Goal: Entertainment & Leisure: Browse casually

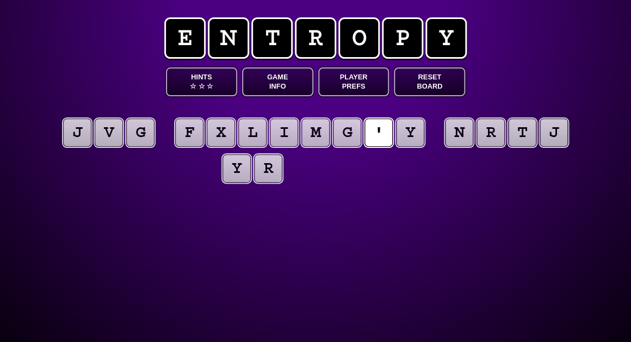
click at [262, 79] on button "Game Info" at bounding box center [277, 81] width 71 height 29
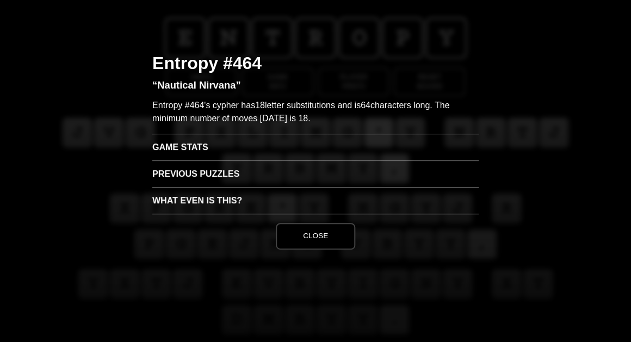
click at [194, 144] on h3 "Game Stats" at bounding box center [315, 147] width 326 height 27
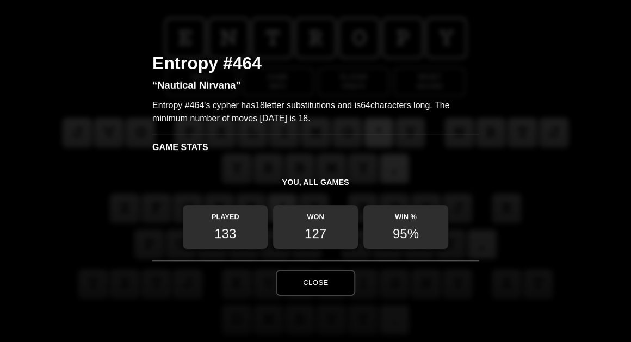
click at [313, 273] on button "Close" at bounding box center [315, 283] width 79 height 26
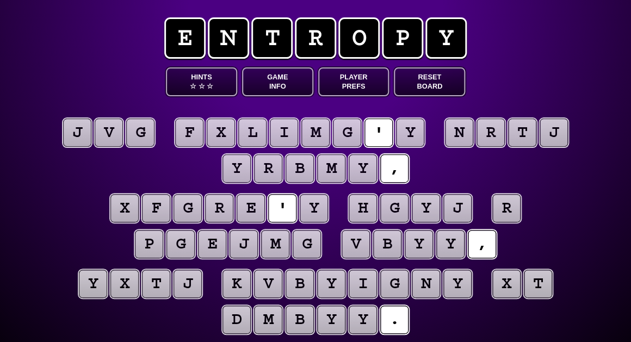
click at [311, 207] on puzzle-tile "y" at bounding box center [314, 208] width 28 height 28
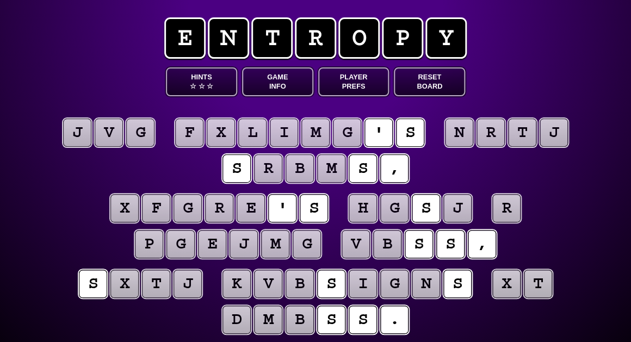
click at [500, 206] on puzzle-tile "r" at bounding box center [506, 208] width 28 height 28
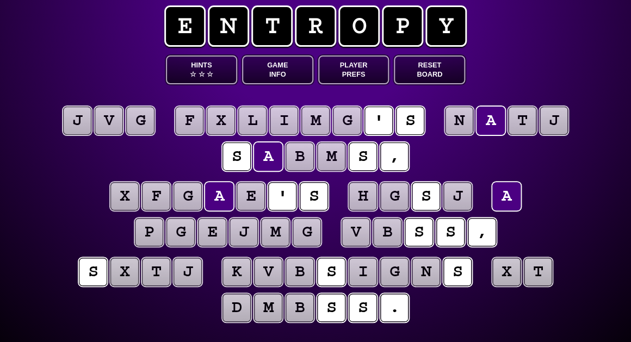
click at [49, 202] on puzzle-line "x f g a e ' s h g s j a p g e j m g v b s s ," at bounding box center [315, 214] width 557 height 71
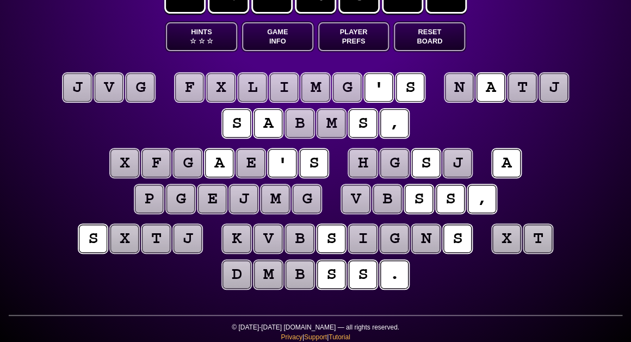
scroll to position [47, 0]
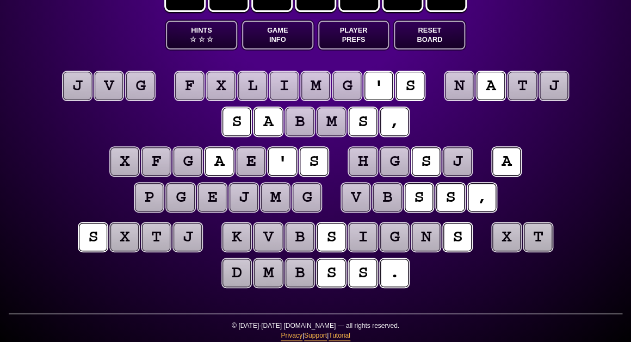
click at [139, 92] on puzzle-tile "g" at bounding box center [140, 86] width 28 height 28
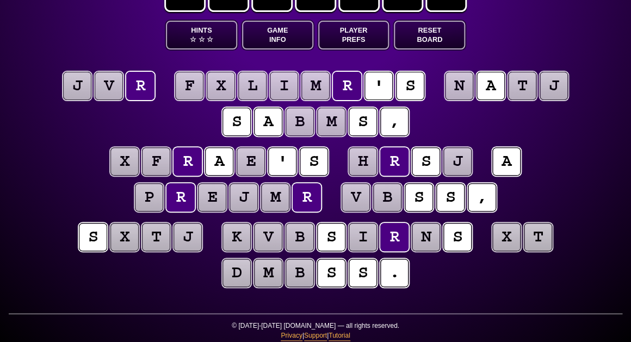
click at [110, 79] on puzzle-tile "v" at bounding box center [109, 86] width 28 height 28
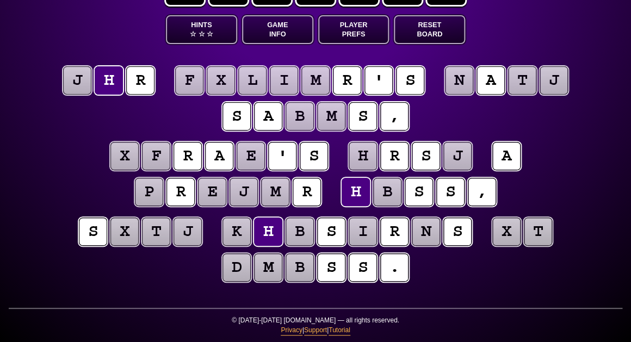
scroll to position [52, 0]
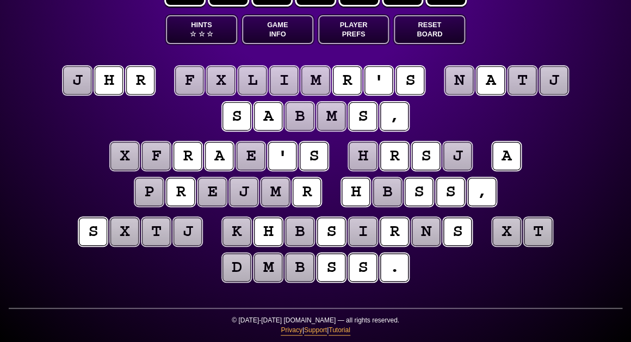
click at [77, 83] on puzzle-tile "j" at bounding box center [77, 80] width 28 height 28
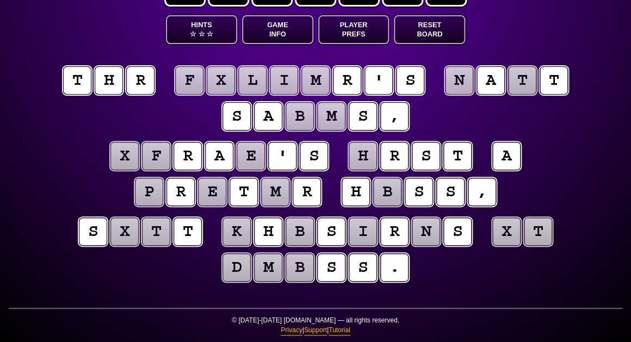
click at [136, 83] on puzzle-tile "r" at bounding box center [140, 80] width 28 height 28
click at [44, 144] on puzzle-line "x f e a e ' s h e s t a p e e t m e h b s s ," at bounding box center [315, 174] width 557 height 71
click at [382, 199] on puzzle-tile "b" at bounding box center [387, 192] width 28 height 28
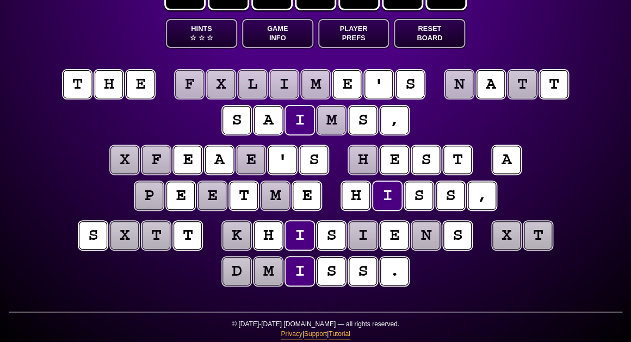
scroll to position [48, 0]
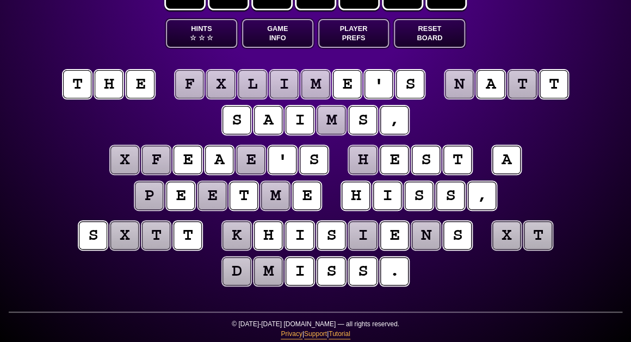
click at [56, 187] on puzzle-line "x f e a e ' s h e s t a p e e t m e h i s s ," at bounding box center [315, 178] width 557 height 71
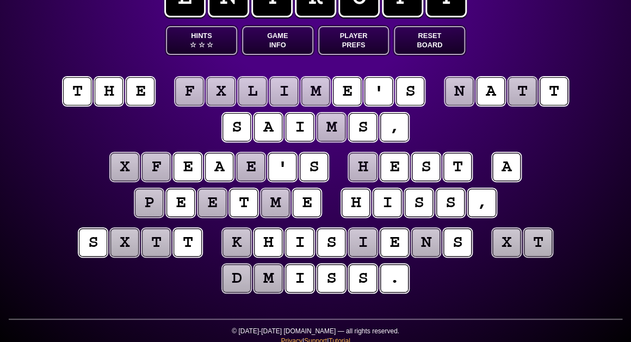
scroll to position [39, 0]
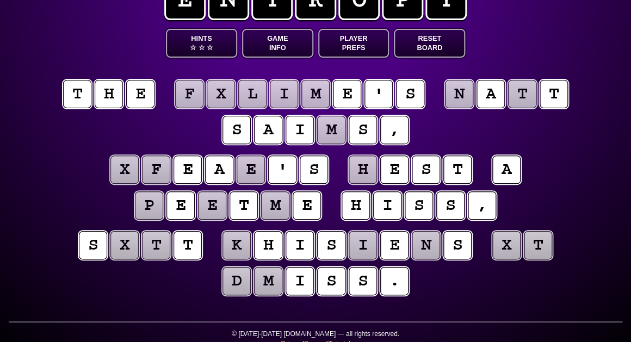
click at [333, 129] on puzzle-tile "m" at bounding box center [331, 130] width 28 height 28
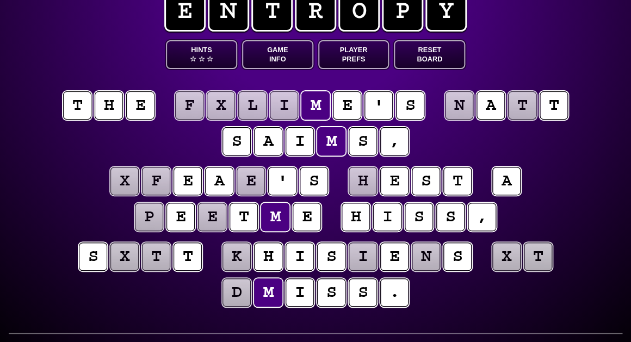
scroll to position [26, 0]
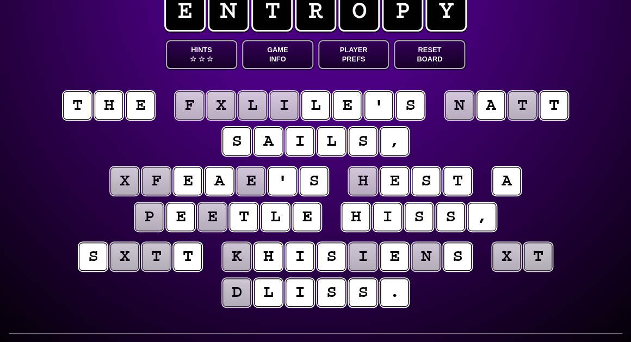
click at [212, 221] on puzzle-tile "e" at bounding box center [212, 217] width 28 height 28
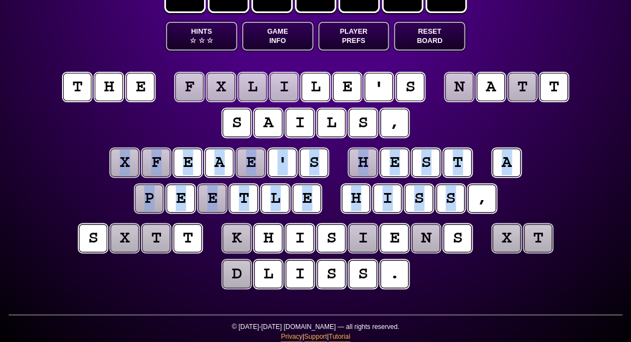
scroll to position [46, 0]
click at [38, 158] on puzzle-line "x f e a e ' s h e s t a p e e t l e h i s s ," at bounding box center [315, 181] width 557 height 71
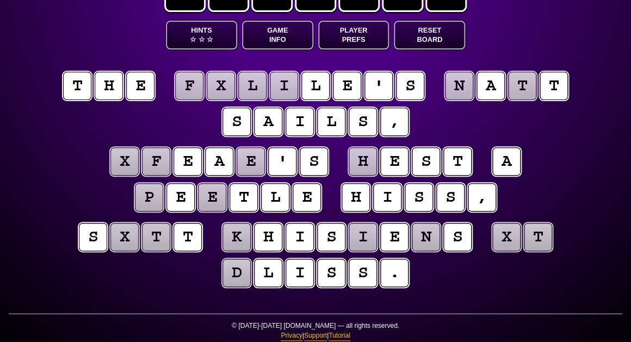
scroll to position [46, 0]
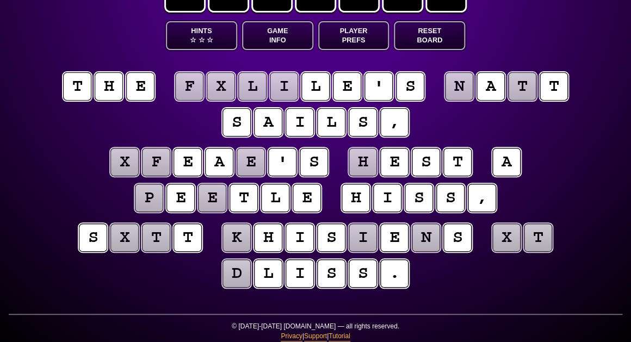
click at [41, 235] on puzzle-line "s x t t k h i s i e n s x t d l i s s ." at bounding box center [315, 256] width 557 height 71
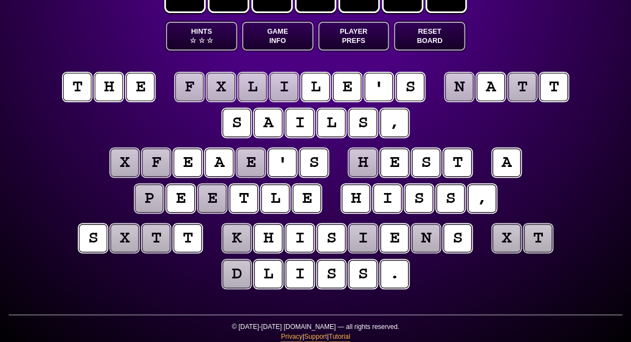
click at [147, 199] on puzzle-tile "p" at bounding box center [149, 198] width 28 height 28
click at [27, 185] on div "e n t r o p y Hints ☆ ☆ ☆ Game Info Player Prefs Reset Board t h e f x l i l e …" at bounding box center [315, 151] width 631 height 394
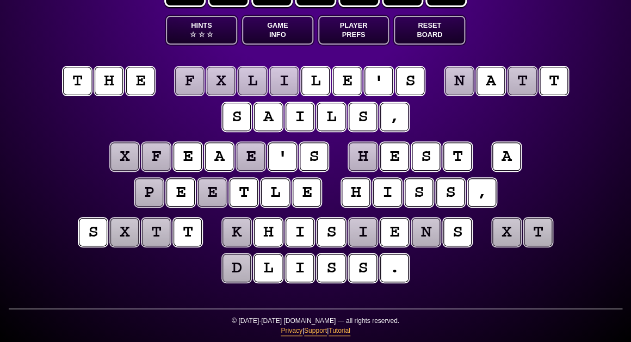
scroll to position [52, 0]
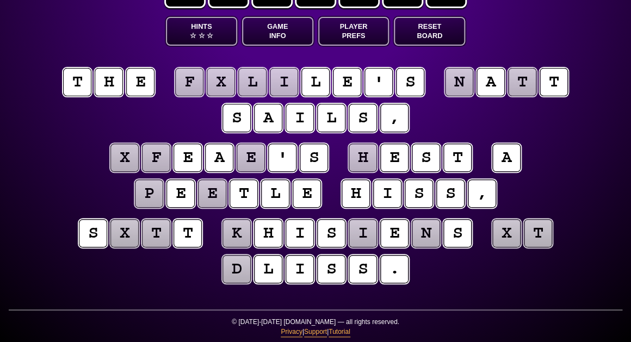
click at [241, 238] on puzzle-tile "k" at bounding box center [236, 233] width 28 height 28
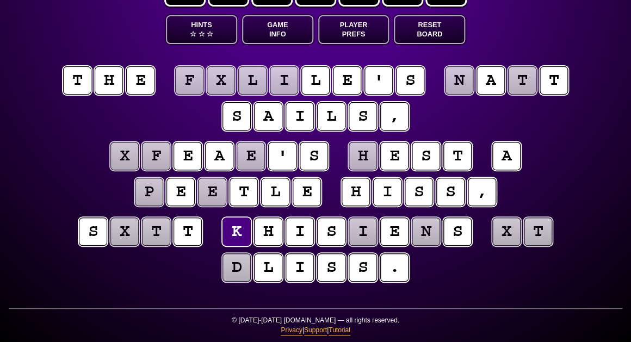
scroll to position [52, 0]
click at [358, 244] on puzzle-tile "i" at bounding box center [363, 232] width 28 height 28
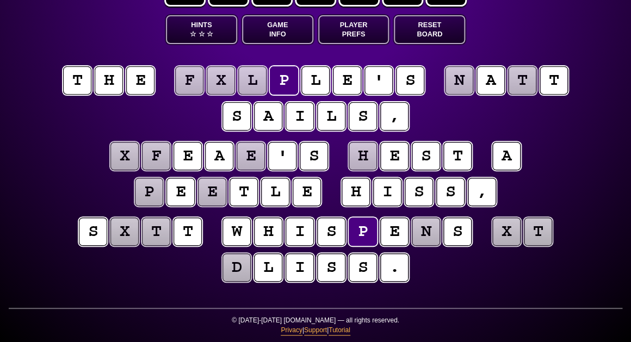
scroll to position [51, 0]
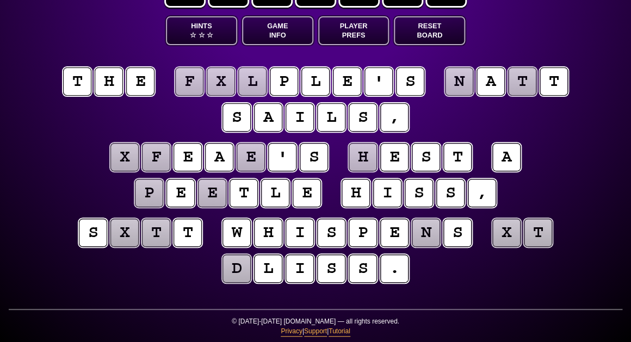
click at [423, 240] on puzzle-tile "n" at bounding box center [426, 233] width 28 height 28
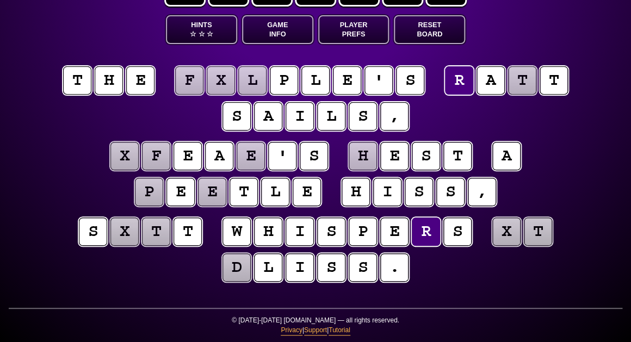
scroll to position [52, 0]
click at [7, 195] on div "e n t r o p y Hints ☆ ☆ ☆ Game Info Player Prefs Reset Board t h e f x l p l e …" at bounding box center [315, 145] width 631 height 394
click at [239, 274] on puzzle-tile "d" at bounding box center [236, 267] width 28 height 28
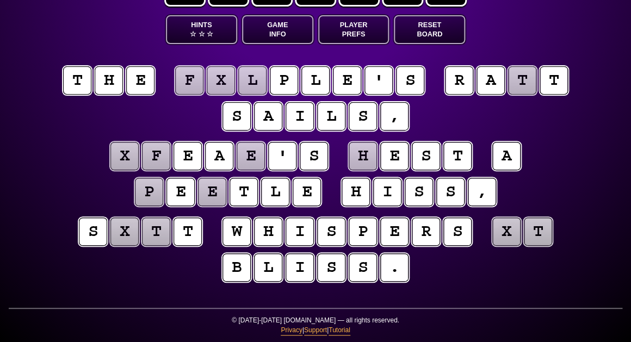
click at [516, 131] on puzzle-line "t h e f x l p l e ' s r a t t s a i l s ," at bounding box center [315, 99] width 557 height 71
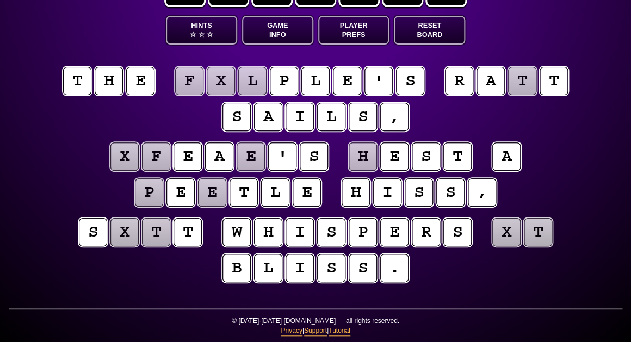
click at [531, 88] on puzzle-tile "t" at bounding box center [522, 81] width 28 height 28
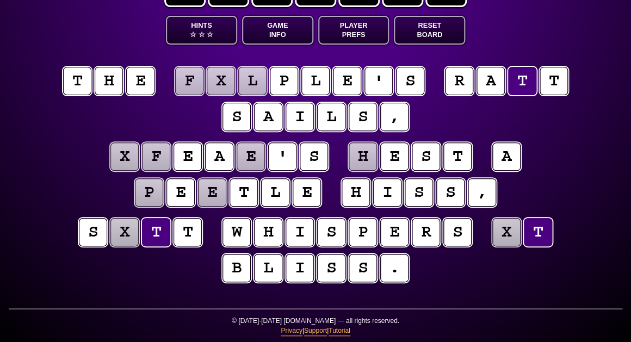
click at [487, 120] on puzzle-line "t h e f x l p l e ' s r a t t s a i l s ," at bounding box center [315, 99] width 557 height 71
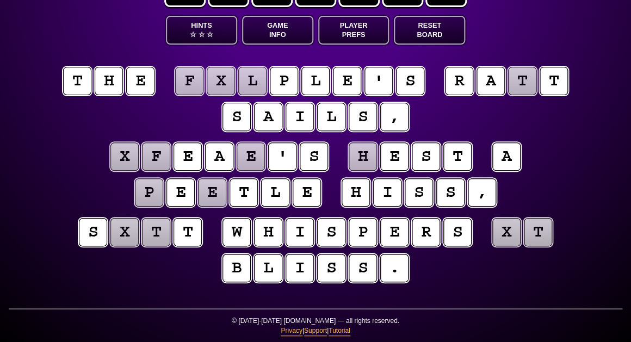
scroll to position [51, 0]
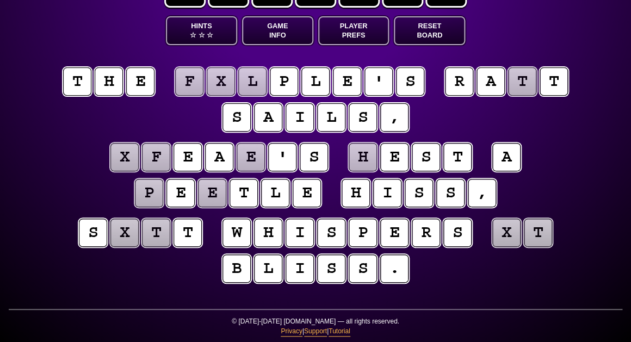
click at [251, 84] on puzzle-tile "l" at bounding box center [252, 81] width 28 height 28
click at [233, 83] on puzzle-tile "x" at bounding box center [221, 81] width 28 height 28
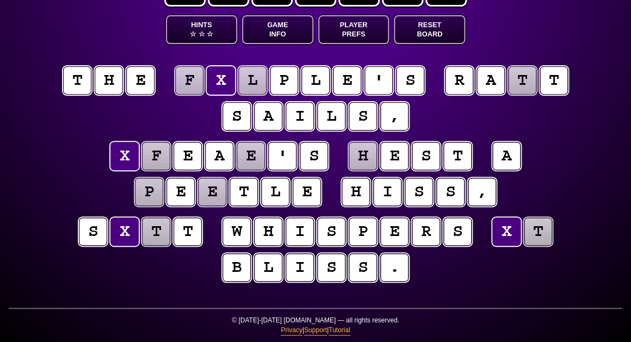
scroll to position [52, 0]
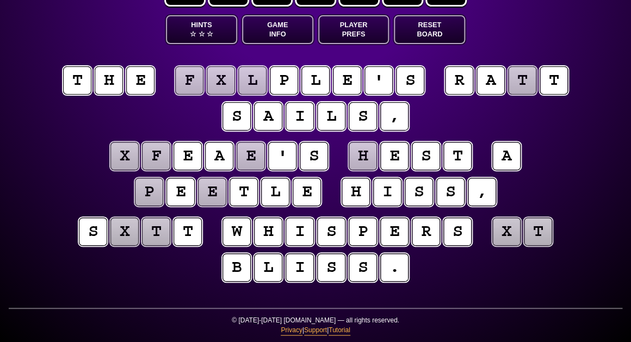
click at [80, 102] on puzzle-line "t h e f x l p l e ' s r a t t s a i l s ," at bounding box center [315, 99] width 557 height 71
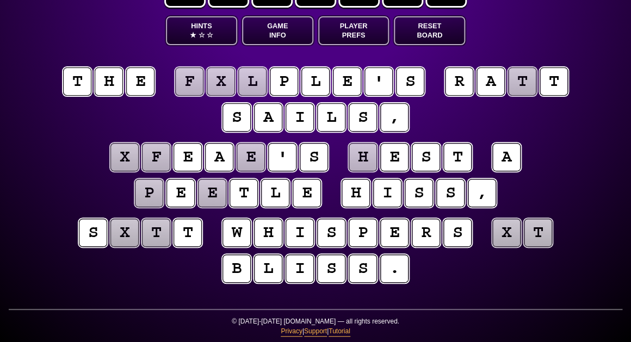
click at [226, 83] on puzzle-tile "x" at bounding box center [221, 81] width 28 height 28
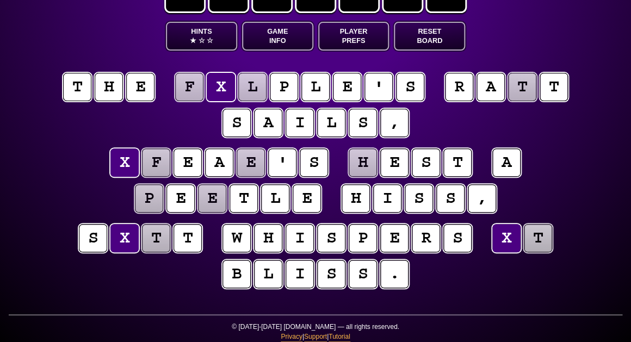
scroll to position [45, 0]
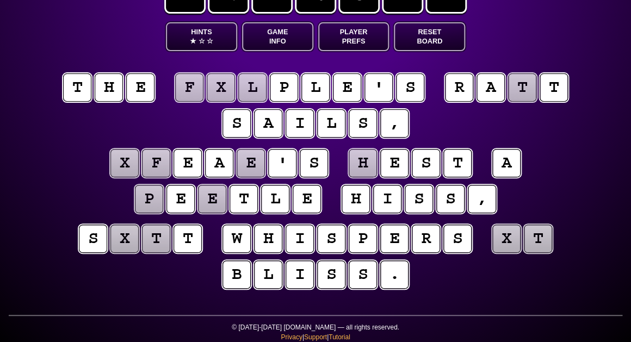
click at [210, 35] on button "Hints ★ ☆ ☆" at bounding box center [201, 36] width 71 height 29
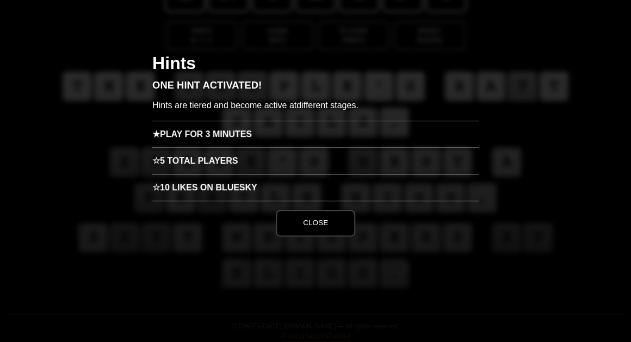
click at [184, 140] on h3 "★ Play for 3 minutes" at bounding box center [315, 134] width 326 height 27
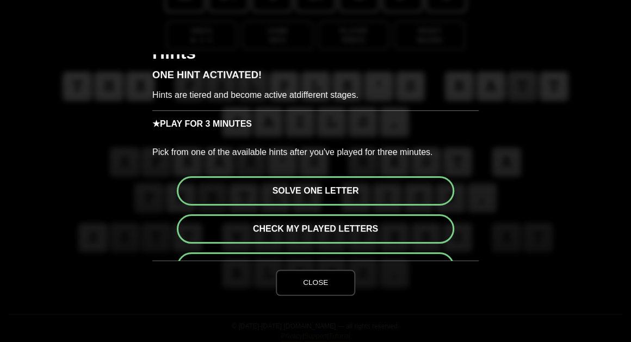
scroll to position [12, 0]
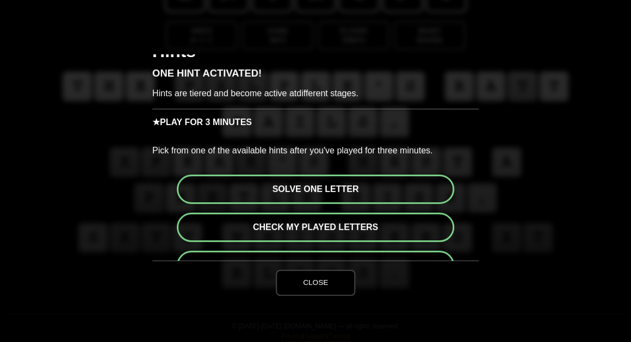
click at [279, 193] on button "Solve one letter" at bounding box center [315, 189] width 277 height 29
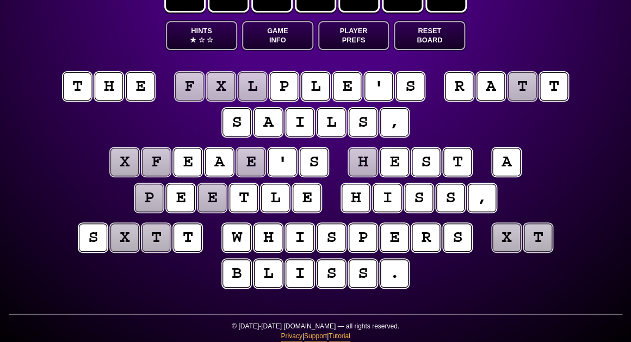
scroll to position [46, 0]
click at [213, 90] on puzzle-tile "x" at bounding box center [220, 86] width 29 height 29
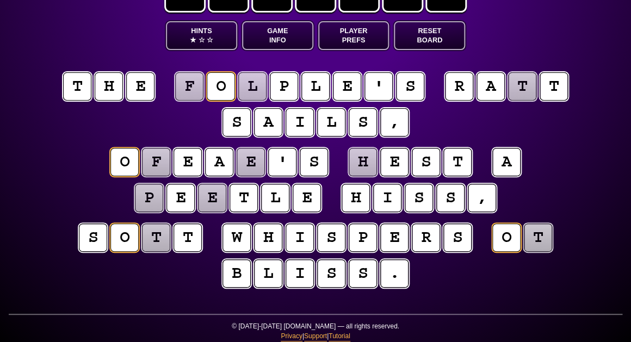
scroll to position [46, 0]
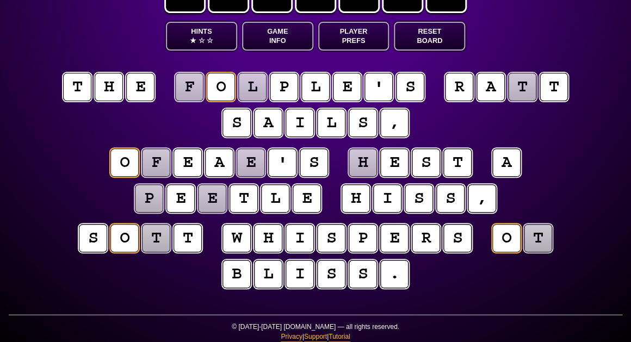
click at [196, 91] on puzzle-tile "f" at bounding box center [189, 86] width 29 height 29
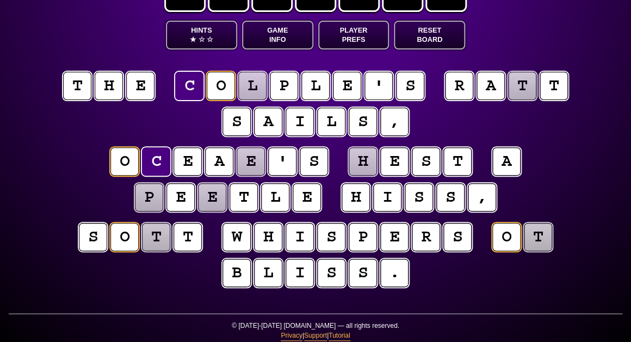
click at [245, 90] on puzzle-tile "l" at bounding box center [252, 86] width 30 height 30
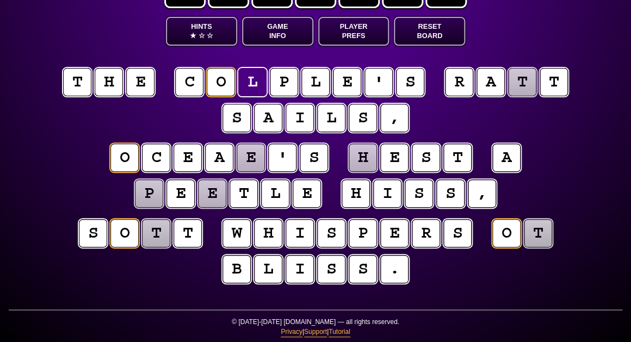
scroll to position [51, 0]
click at [530, 83] on puzzle-tile "t" at bounding box center [521, 81] width 29 height 29
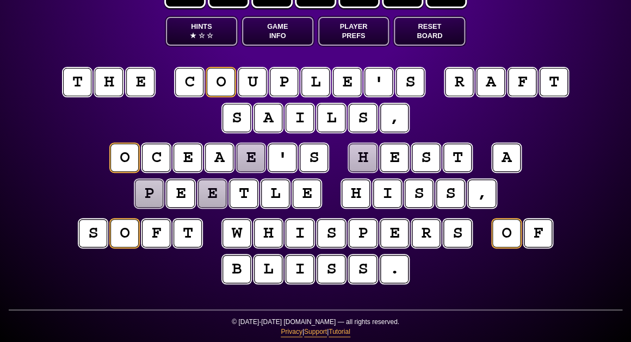
click at [249, 166] on puzzle-tile "e" at bounding box center [250, 158] width 29 height 29
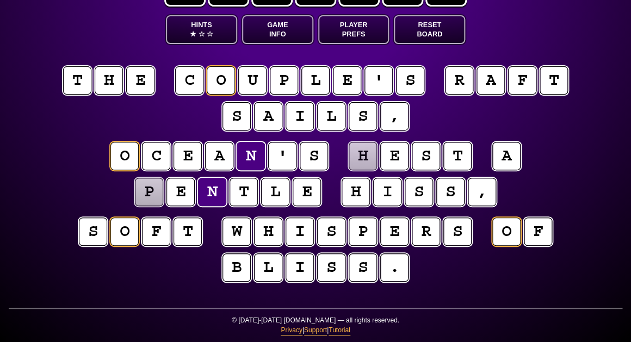
scroll to position [52, 0]
click at [151, 200] on puzzle-tile "p" at bounding box center [149, 192] width 30 height 30
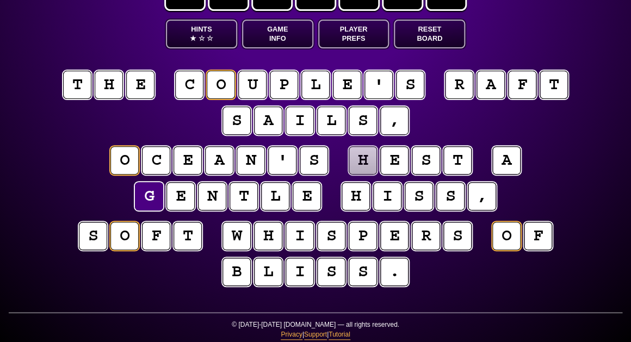
scroll to position [48, 1]
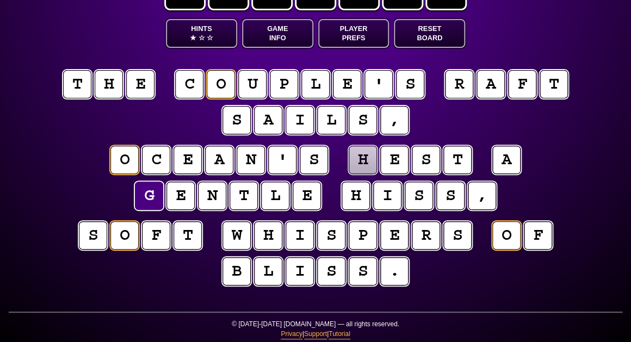
type input "**********"
click at [53, 186] on puzzle-line "o c e a n ' s h e s t a g e n t l e h i s s ," at bounding box center [315, 178] width 557 height 71
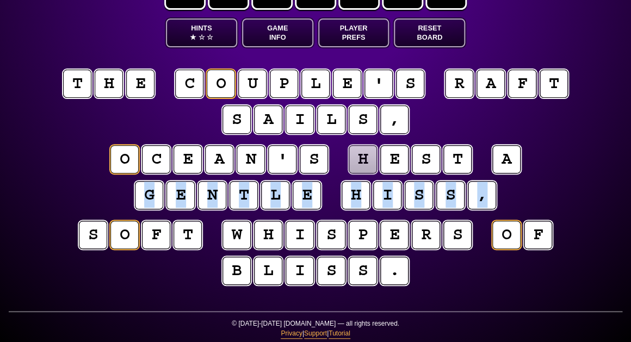
scroll to position [49, 1]
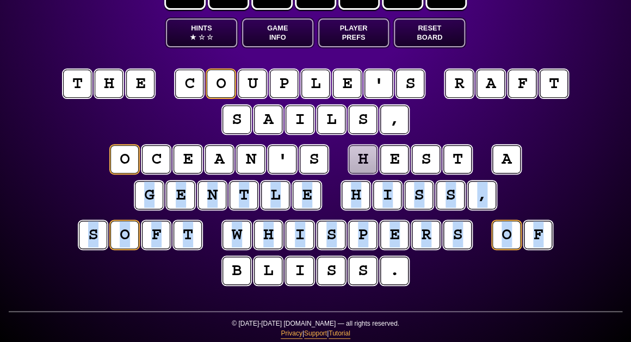
drag, startPoint x: 43, startPoint y: 192, endPoint x: 47, endPoint y: 254, distance: 62.1
click at [47, 254] on entropy-puzzle "t h e c o u p l e ' s r a f t s a i l s , o c e a n ' s h e s t a g e n t l e h…" at bounding box center [315, 179] width 557 height 264
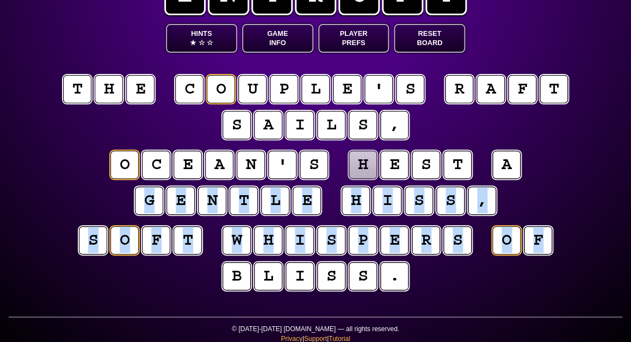
scroll to position [44, 0]
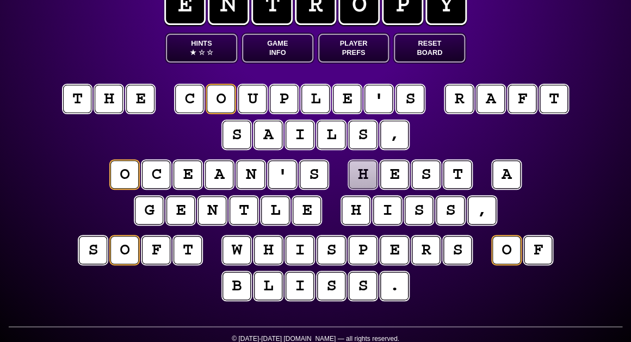
click at [603, 115] on div "e n t r o p y Hints ★ ☆ ☆ Game Info Player Prefs Reset Board t h e c o u p l e …" at bounding box center [315, 163] width 631 height 394
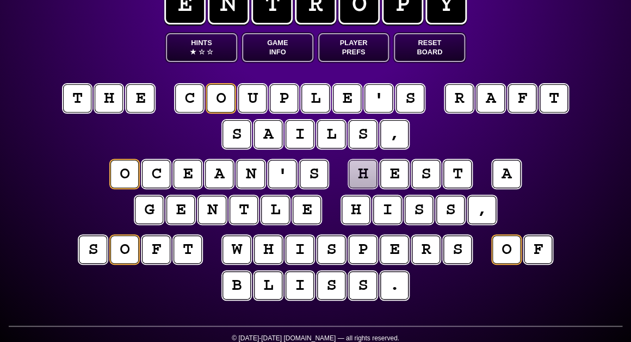
click at [276, 51] on button "Game Info" at bounding box center [277, 47] width 71 height 29
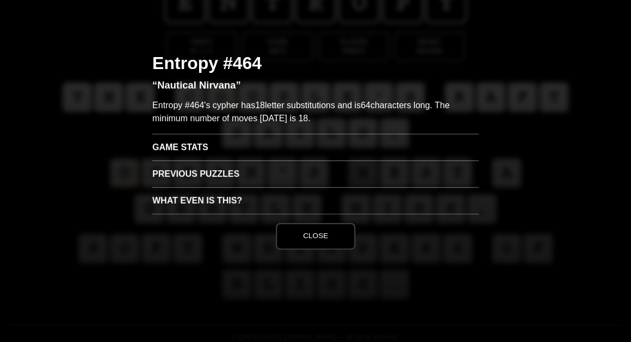
click at [278, 139] on h3 "Game Stats" at bounding box center [315, 147] width 326 height 27
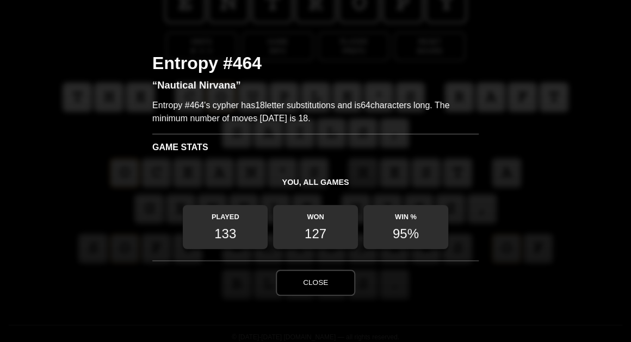
scroll to position [0, 0]
click at [334, 288] on button "Close" at bounding box center [315, 283] width 79 height 26
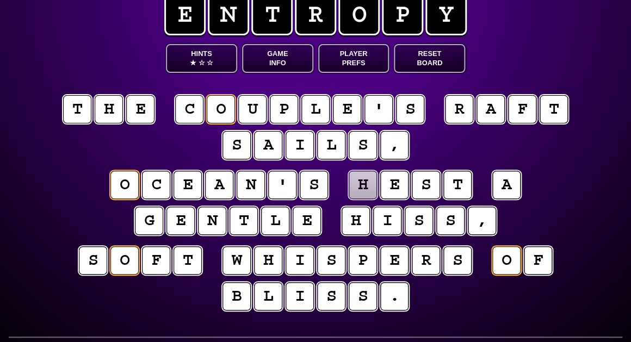
scroll to position [23, 1]
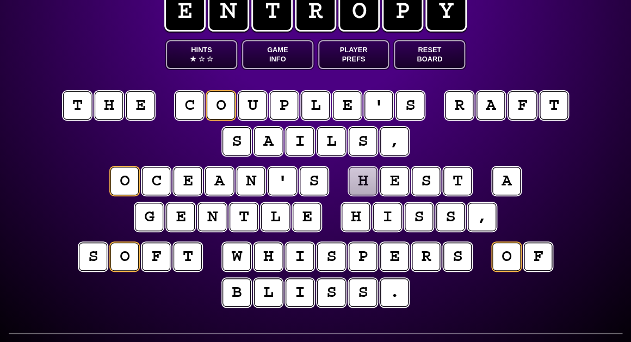
click at [278, 52] on button "Game Info" at bounding box center [277, 54] width 71 height 29
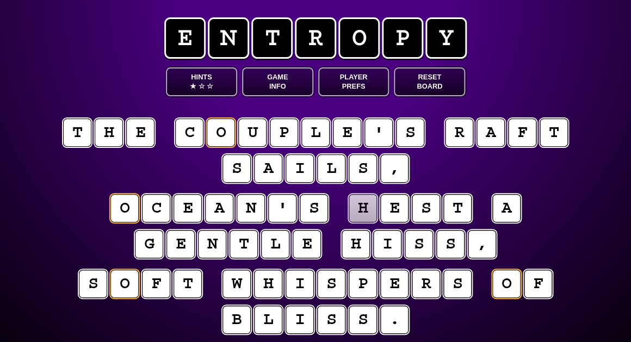
scroll to position [28, 1]
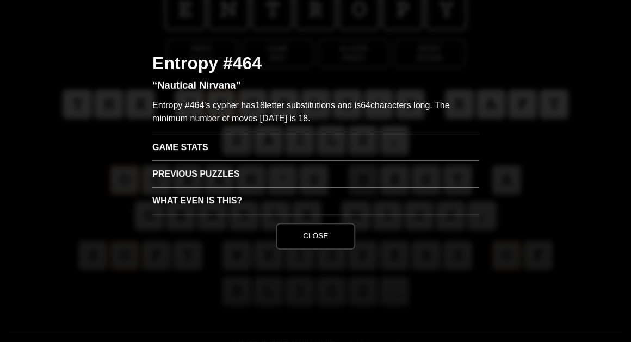
click at [323, 234] on button "Close" at bounding box center [315, 236] width 79 height 26
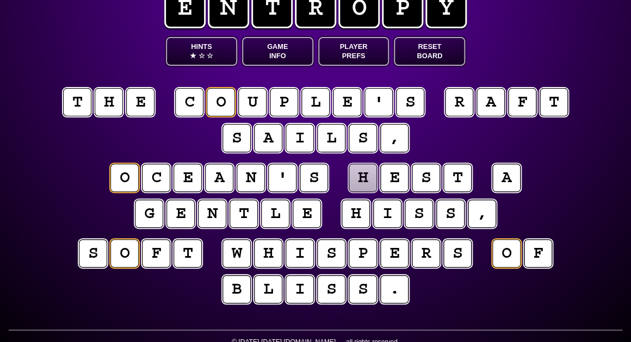
scroll to position [30, 0]
